Goal: Task Accomplishment & Management: Manage account settings

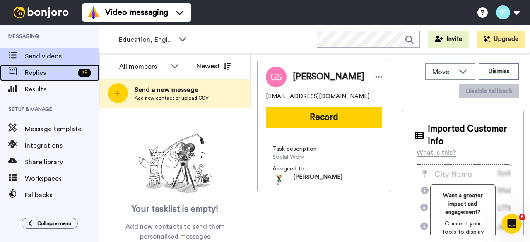
click at [48, 75] on span "Replies" at bounding box center [50, 73] width 50 height 10
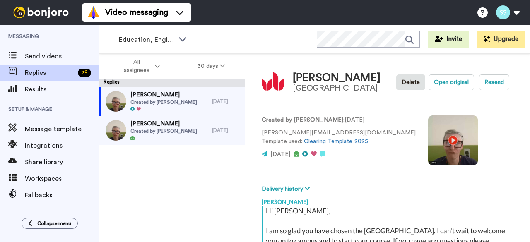
scroll to position [116, 0]
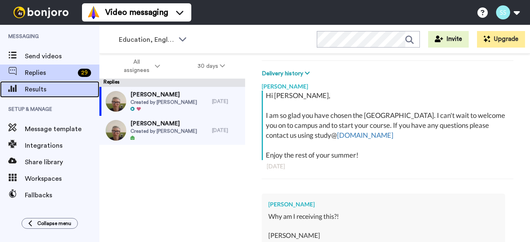
click at [43, 88] on span "Results" at bounding box center [62, 89] width 75 height 10
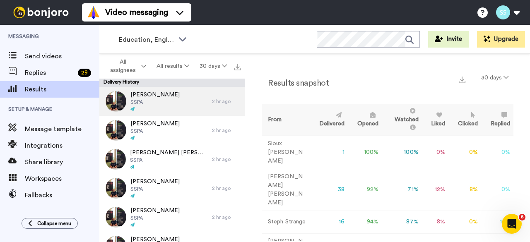
scroll to position [41, 0]
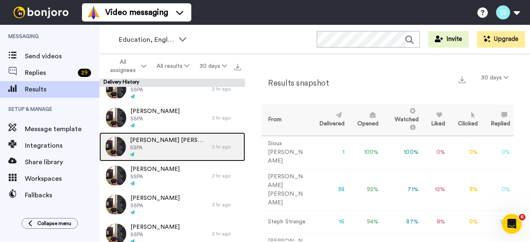
click at [152, 149] on span "SSPA" at bounding box center [169, 148] width 78 height 7
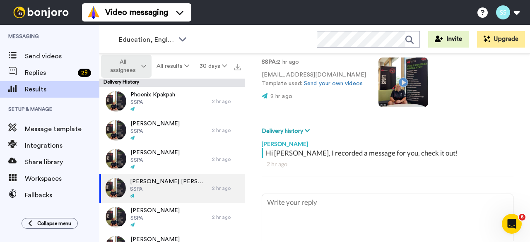
click at [134, 67] on span "All assignees" at bounding box center [123, 66] width 34 height 17
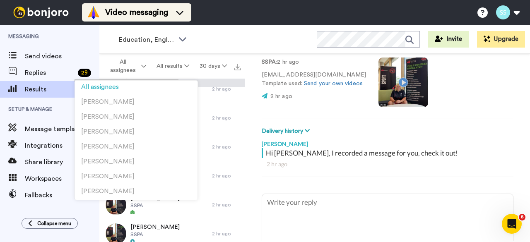
scroll to position [745, 0]
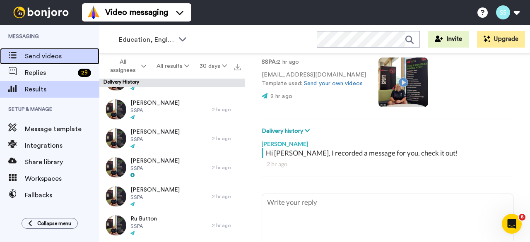
click at [42, 50] on div "Send videos" at bounding box center [49, 56] width 99 height 17
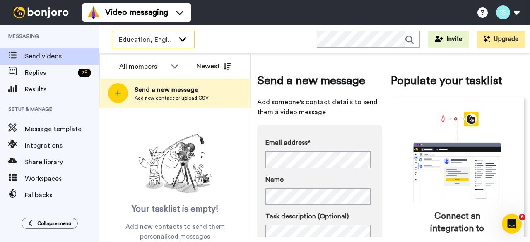
click at [140, 36] on span "Education, English & Sport 2025" at bounding box center [146, 40] width 55 height 10
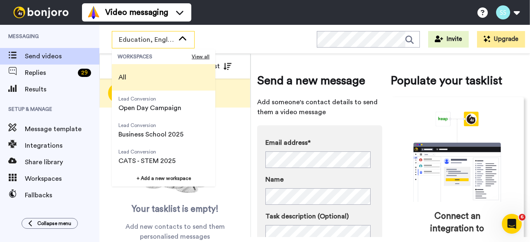
click at [126, 75] on span "All" at bounding box center [122, 77] width 8 height 10
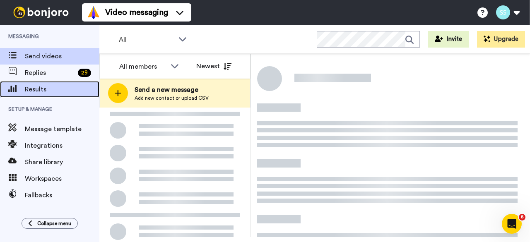
click at [40, 92] on span "Results" at bounding box center [62, 89] width 75 height 10
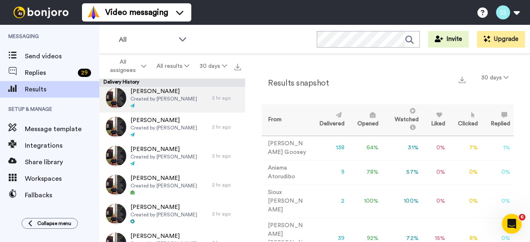
scroll to position [538, 0]
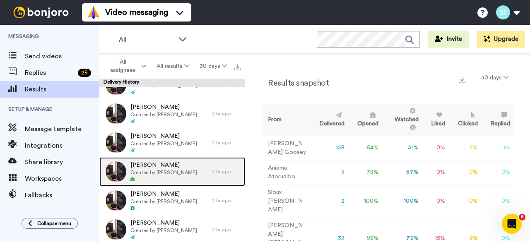
click at [152, 164] on span "[PERSON_NAME]" at bounding box center [163, 165] width 67 height 8
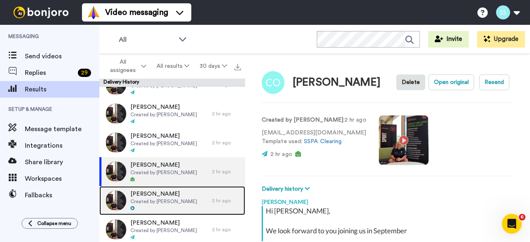
click at [150, 200] on span "Created by [PERSON_NAME]" at bounding box center [163, 201] width 67 height 7
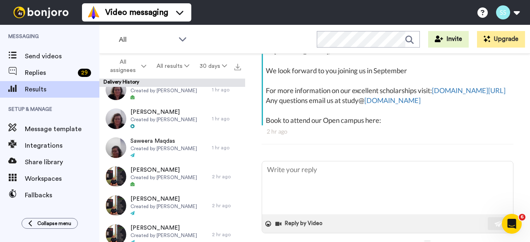
scroll to position [414, 0]
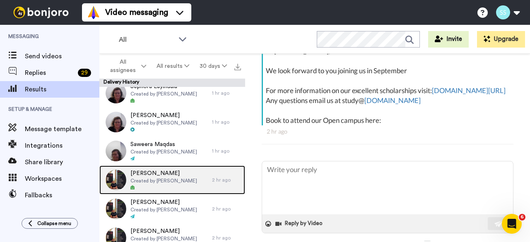
click at [146, 173] on span "[PERSON_NAME]" at bounding box center [163, 173] width 67 height 8
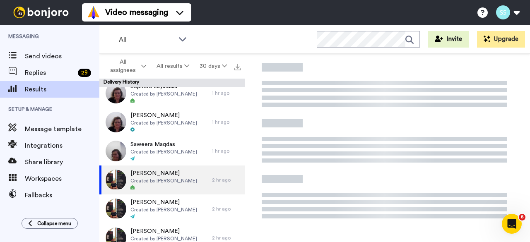
type textarea "x"
